Goal: Find specific page/section: Find specific page/section

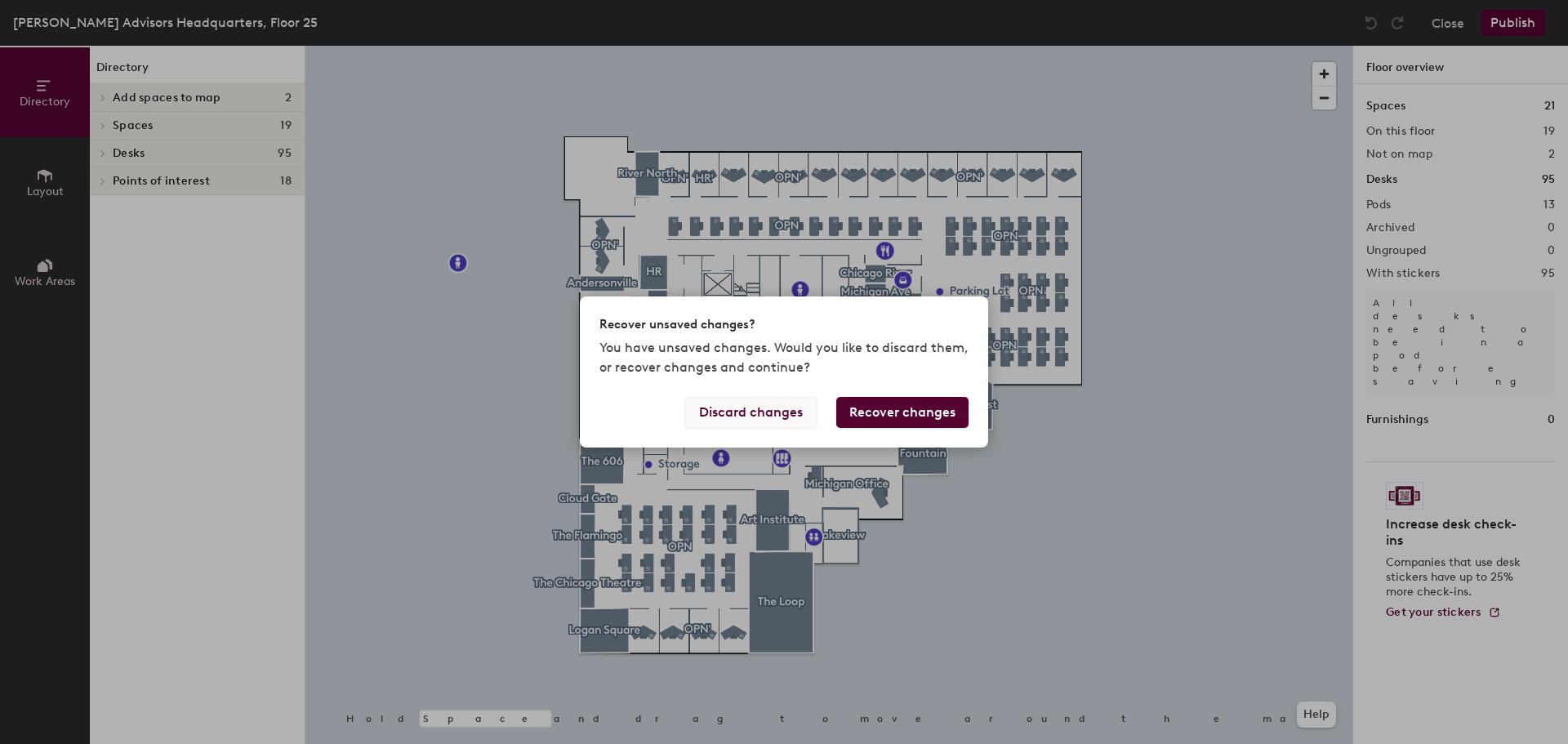
click at [769, 414] on button "Discard changes" at bounding box center [751, 412] width 131 height 31
